Goal: Communication & Community: Answer question/provide support

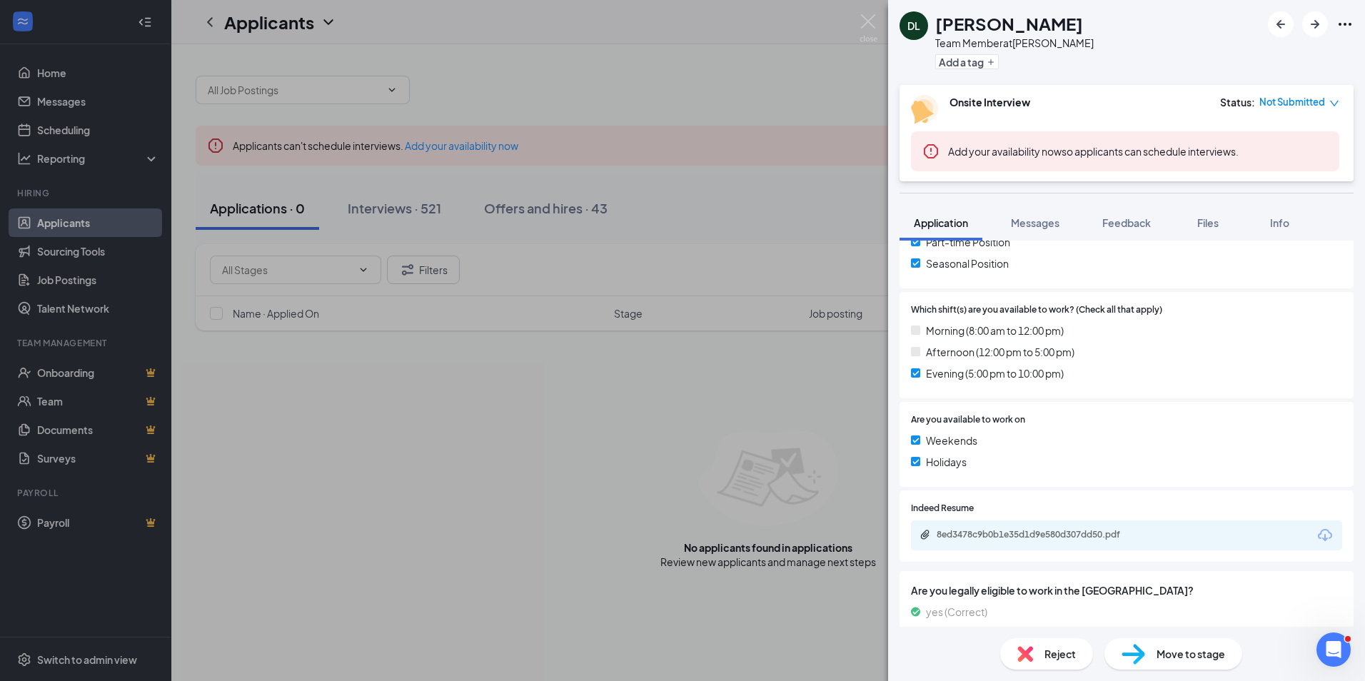
scroll to position [392, 0]
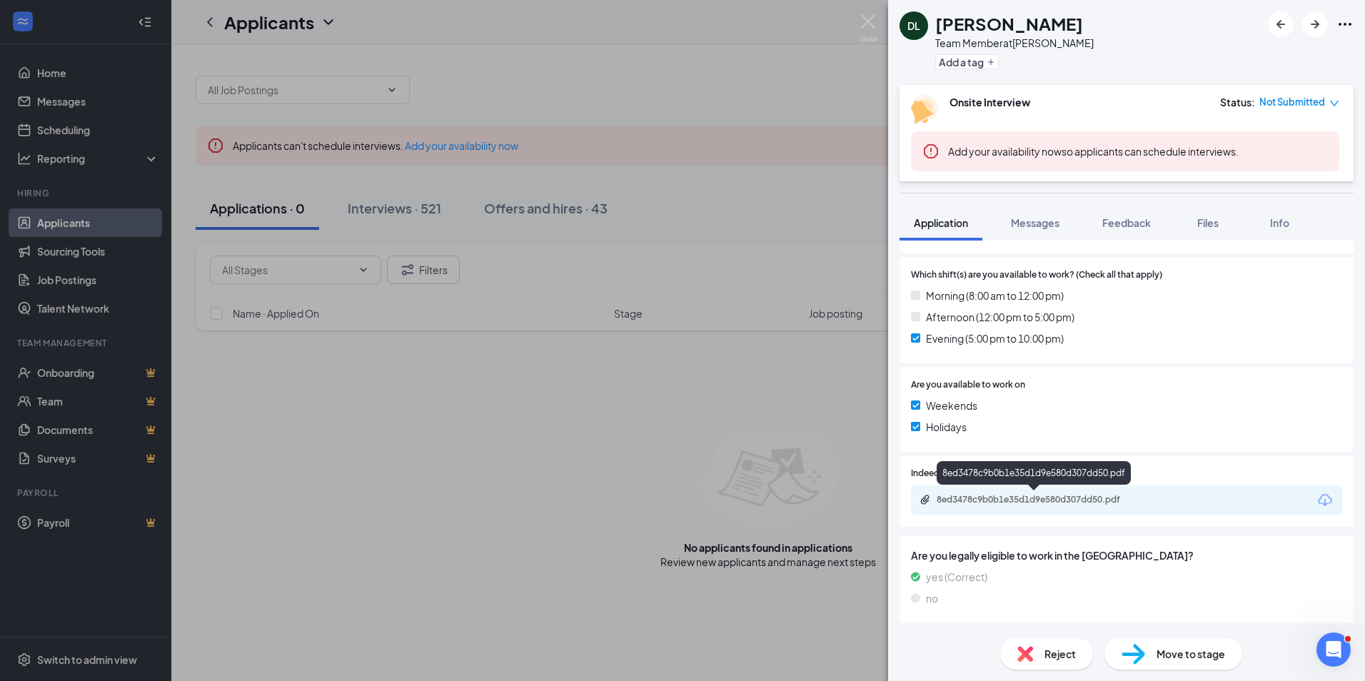
click at [1065, 500] on div "8ed3478c9b0b1e35d1d9e580d307dd50.pdf" at bounding box center [1037, 499] width 200 height 11
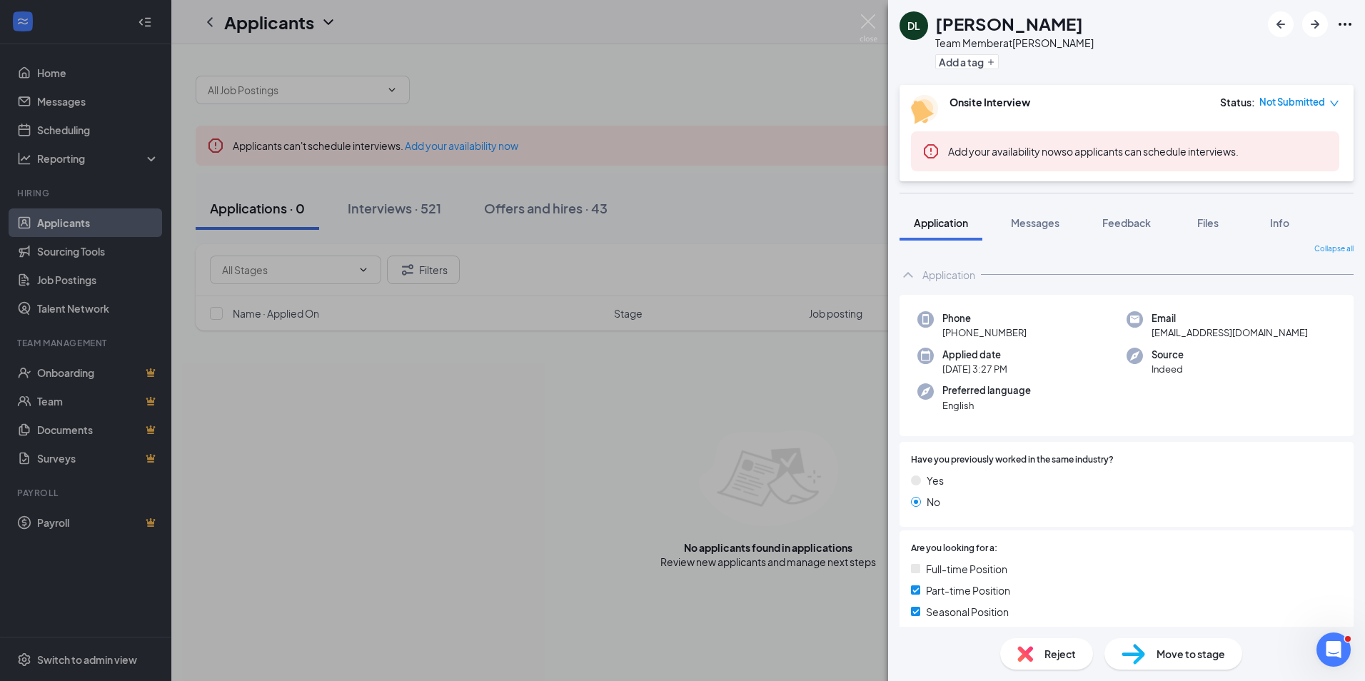
scroll to position [0, 0]
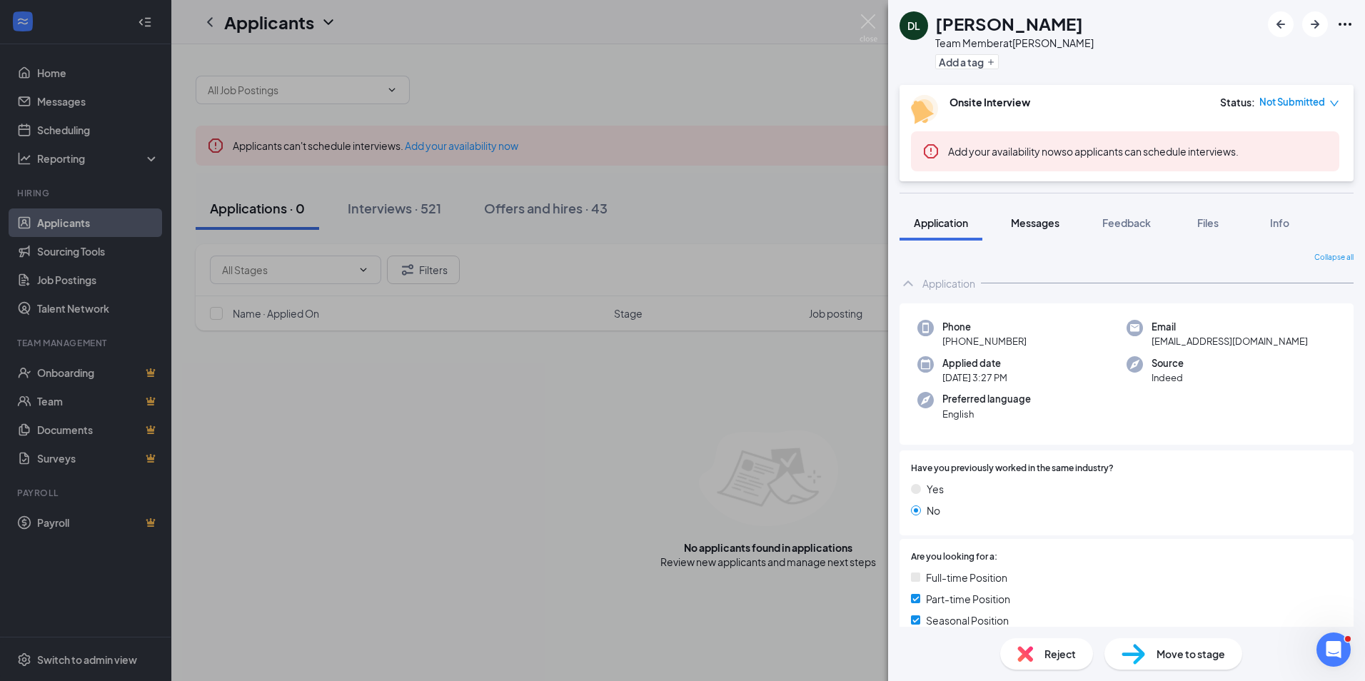
click at [1039, 221] on span "Messages" at bounding box center [1035, 222] width 49 height 13
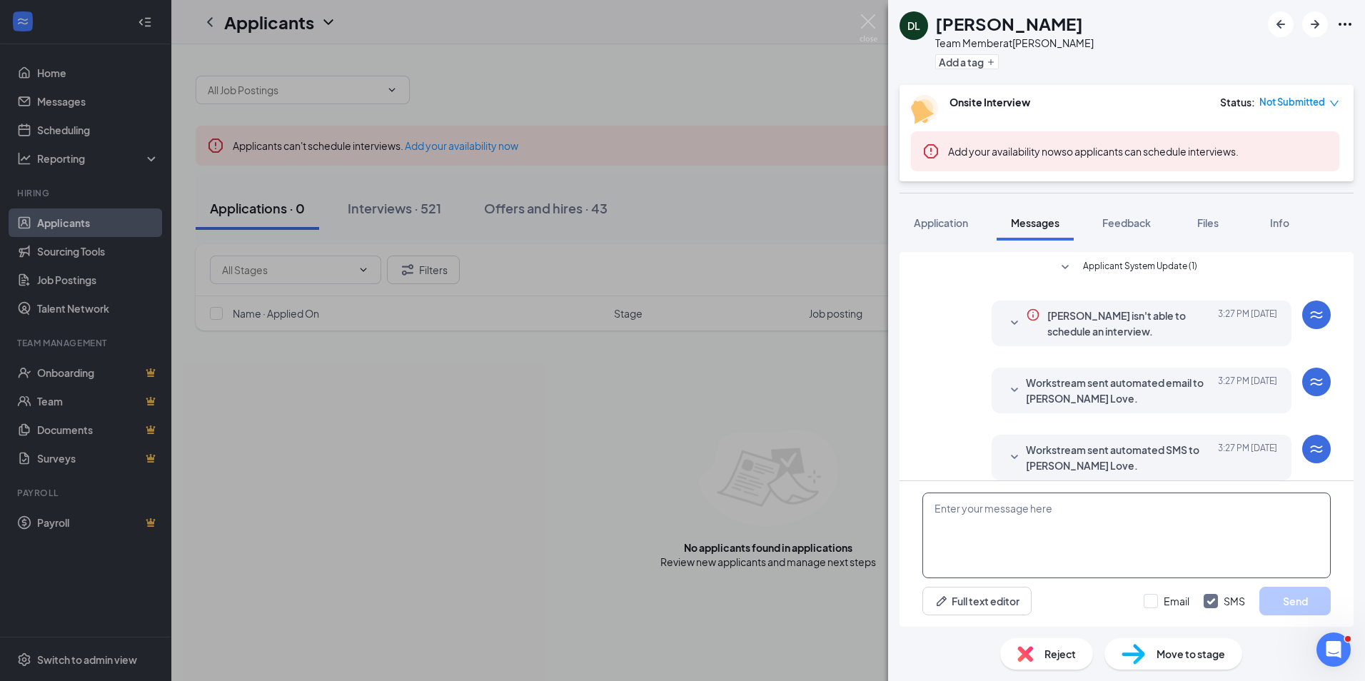
click at [972, 515] on textarea at bounding box center [1126, 536] width 408 height 86
type textarea "Hi [PERSON_NAME], When are you able to come in for an interview?"
click at [1279, 592] on button "Send" at bounding box center [1294, 601] width 71 height 29
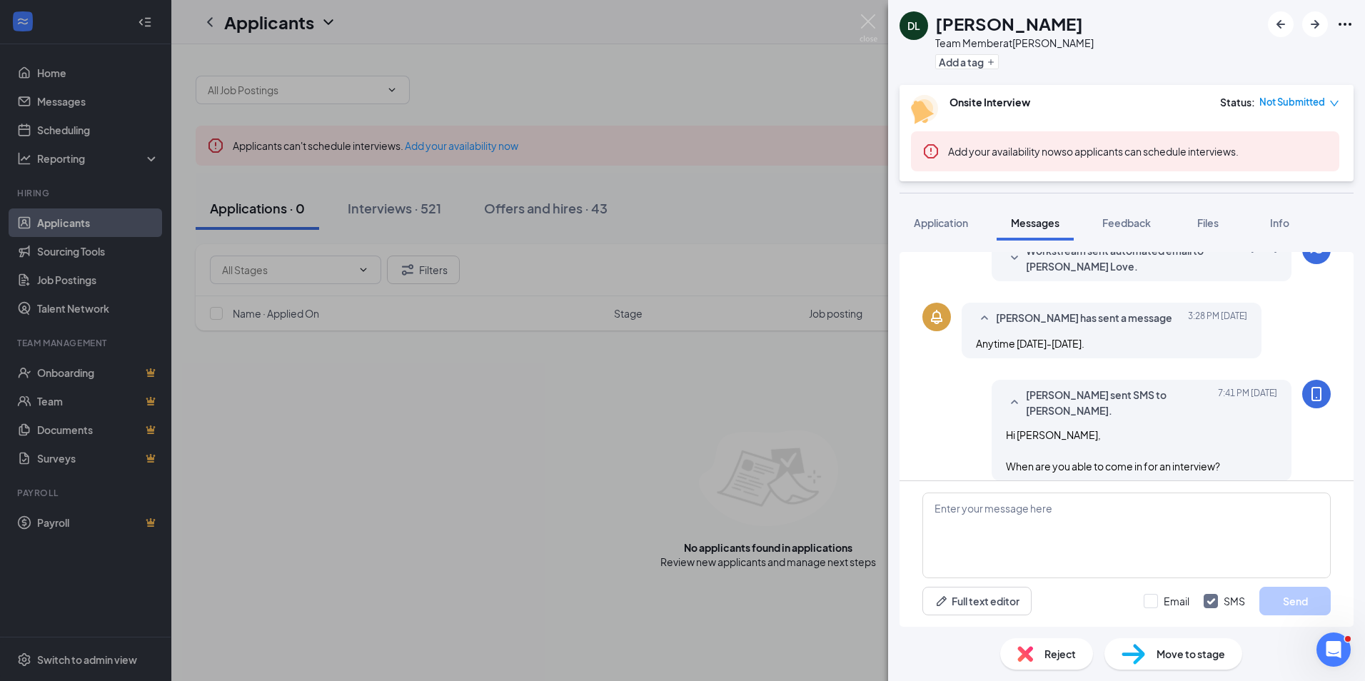
scroll to position [376, 0]
click at [1061, 509] on textarea at bounding box center [1126, 536] width 408 height 86
type textarea "Lol, I just saw your previous message. Can you come in [DATE] at 3pm?"
click at [1295, 600] on button "Send" at bounding box center [1294, 601] width 71 height 29
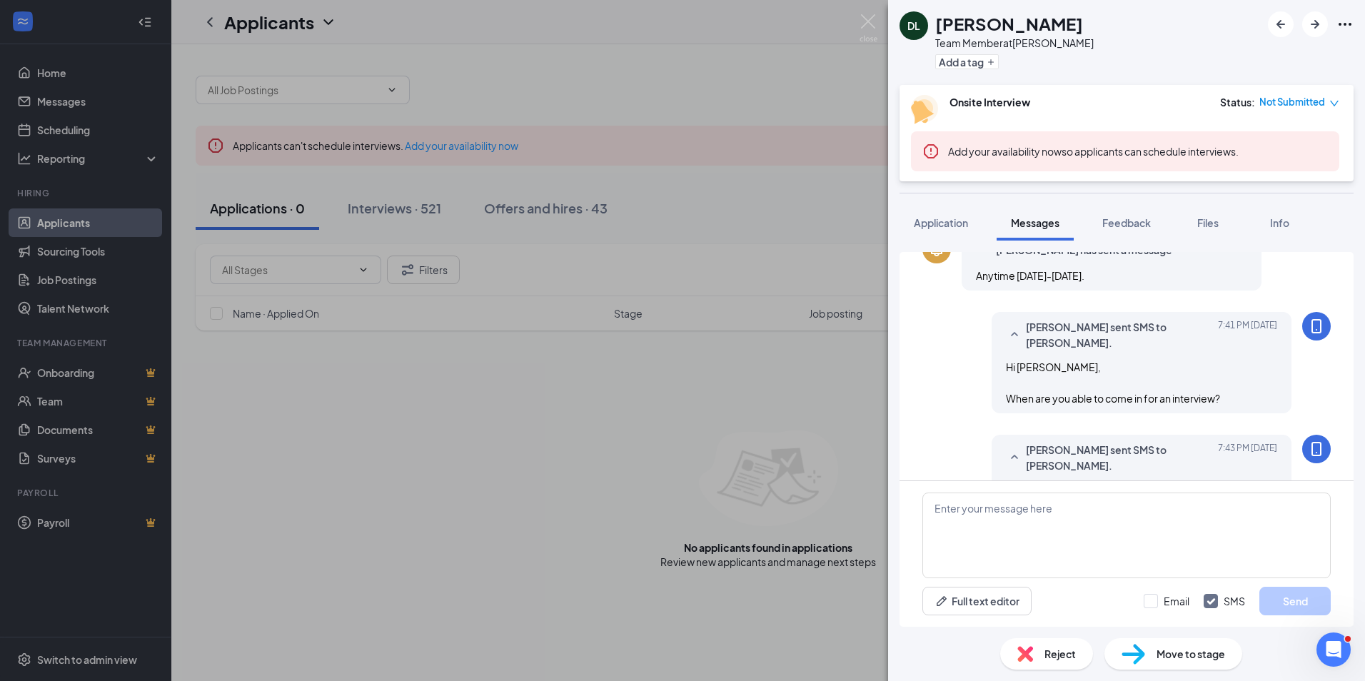
scroll to position [484, 0]
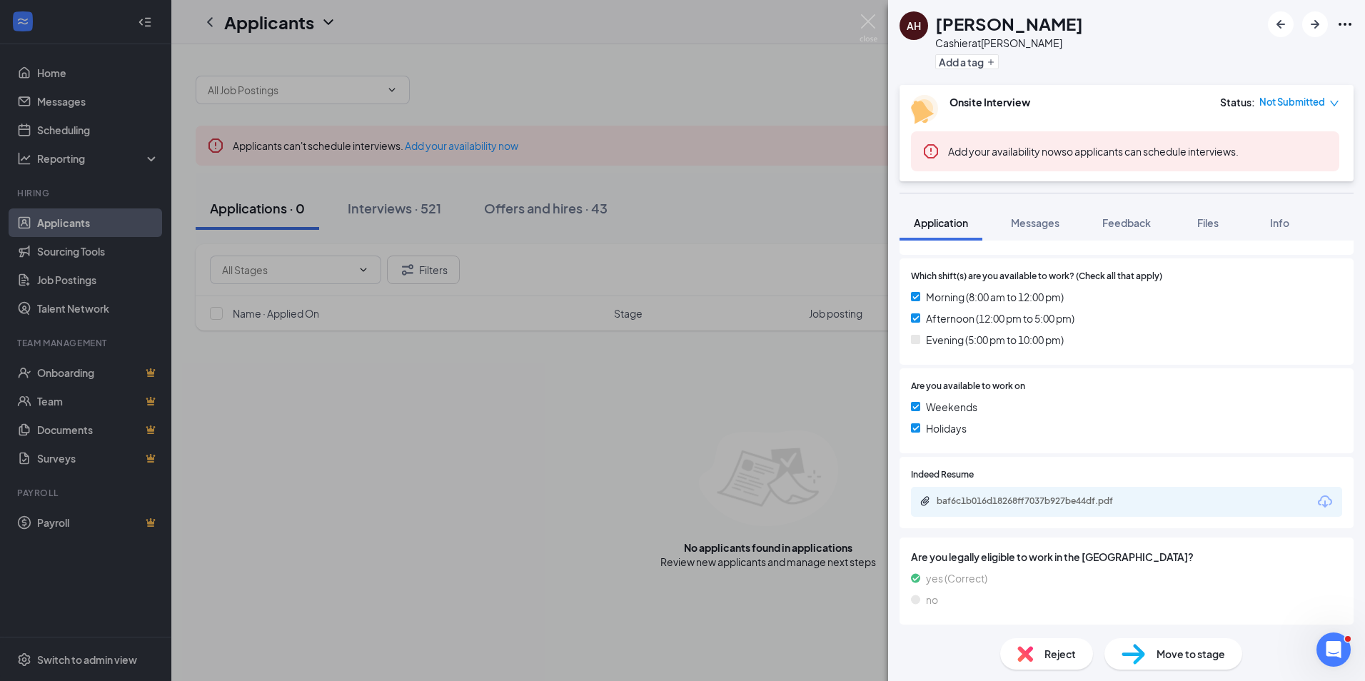
scroll to position [392, 0]
click at [1011, 499] on div "baf6c1b016d18268ff7037b927be44df.pdf" at bounding box center [1037, 499] width 200 height 11
click at [524, 398] on div "AH Ashley hall Cashier at Henderson Add a tag Onsite Interview Status : Not Sub…" at bounding box center [682, 340] width 1365 height 681
